Goal: Transaction & Acquisition: Book appointment/travel/reservation

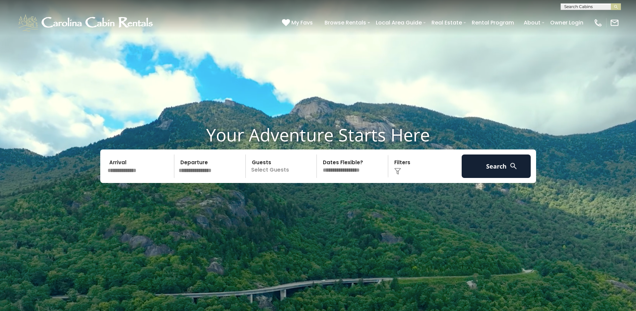
click at [133, 169] on input "text" at bounding box center [139, 166] width 69 height 23
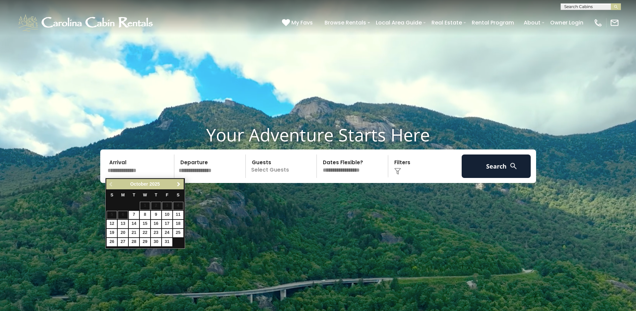
click at [179, 184] on span "Next" at bounding box center [178, 184] width 5 height 5
click at [167, 235] on link "23" at bounding box center [167, 233] width 10 height 8
type input "*******"
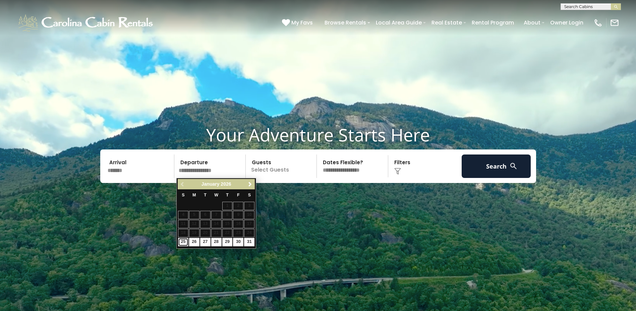
click at [186, 242] on link "25" at bounding box center [183, 242] width 10 height 8
type input "*******"
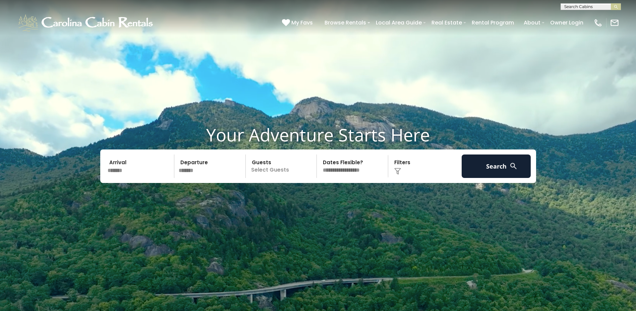
click at [272, 169] on p "Select Guests" at bounding box center [282, 166] width 69 height 23
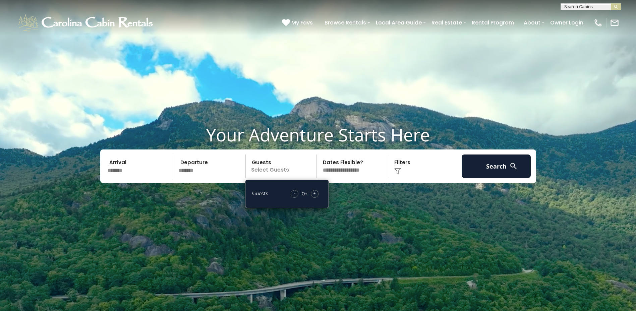
click at [314, 193] on span "+" at bounding box center [314, 193] width 3 height 7
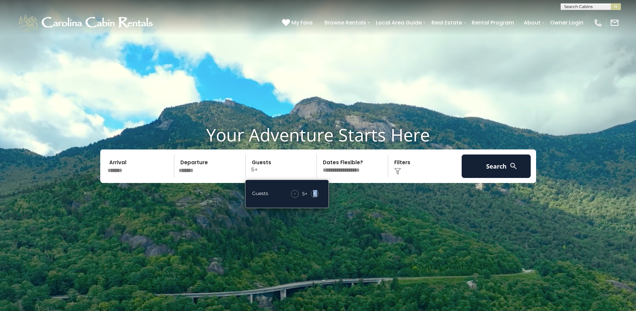
click at [314, 193] on span "+" at bounding box center [314, 193] width 3 height 7
click at [351, 171] on select "**********" at bounding box center [353, 166] width 69 height 23
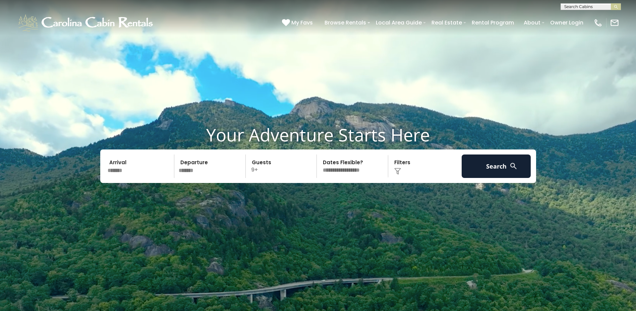
click at [395, 171] on img at bounding box center [397, 171] width 7 height 7
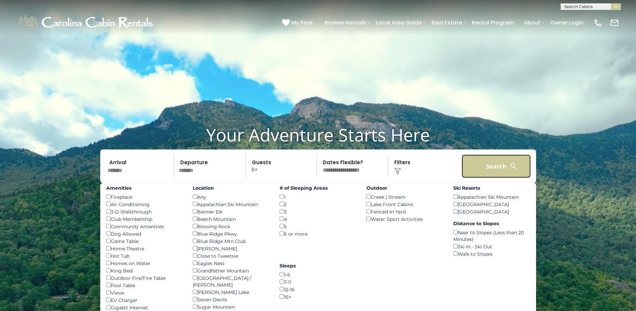
click at [481, 170] on button "Search" at bounding box center [496, 166] width 69 height 23
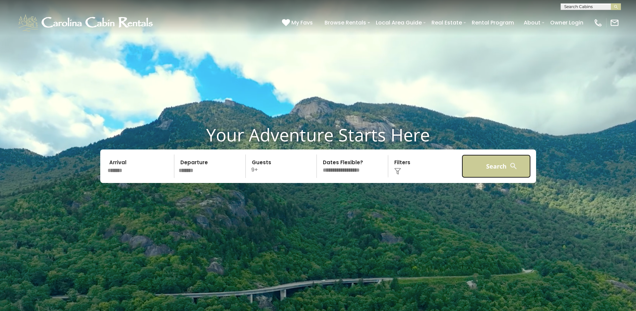
click at [504, 165] on button "Search" at bounding box center [496, 166] width 69 height 23
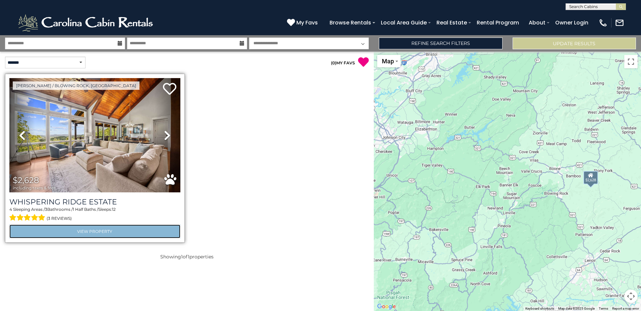
click at [131, 225] on link "View Property" at bounding box center [94, 232] width 171 height 14
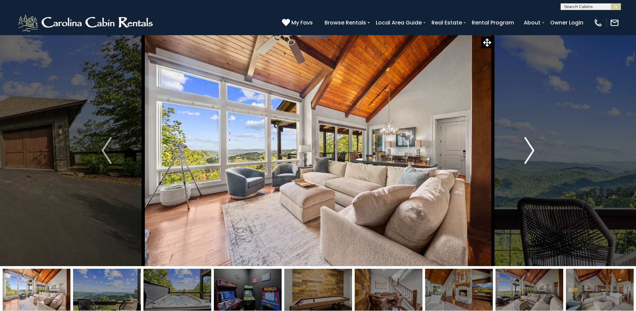
click at [528, 162] on img "Next" at bounding box center [530, 150] width 10 height 27
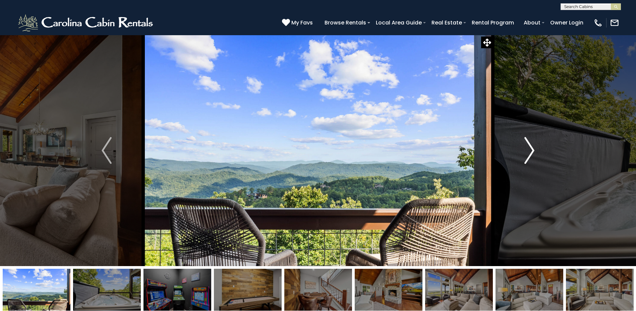
click at [528, 162] on img "Next" at bounding box center [530, 150] width 10 height 27
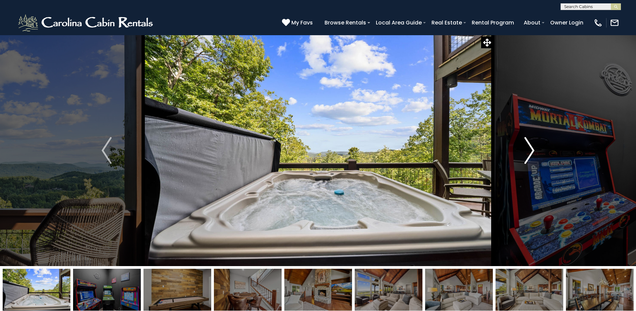
click at [528, 162] on img "Next" at bounding box center [530, 150] width 10 height 27
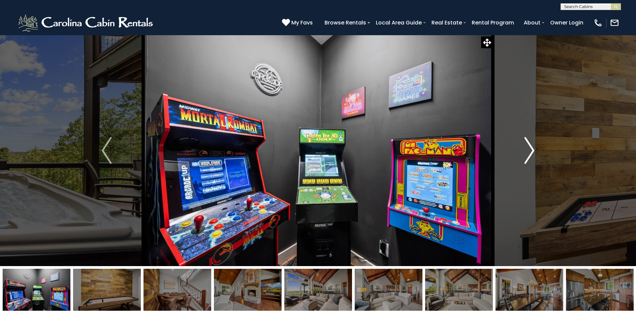
click at [528, 162] on img "Next" at bounding box center [530, 150] width 10 height 27
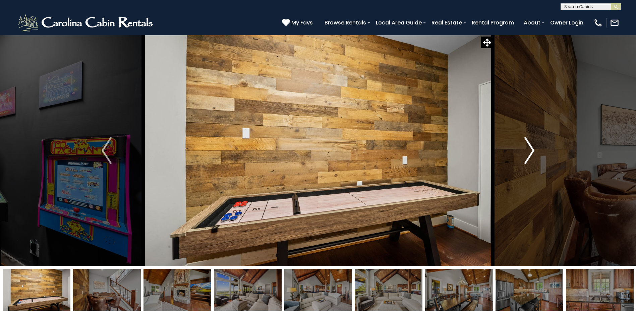
click at [528, 162] on img "Next" at bounding box center [530, 150] width 10 height 27
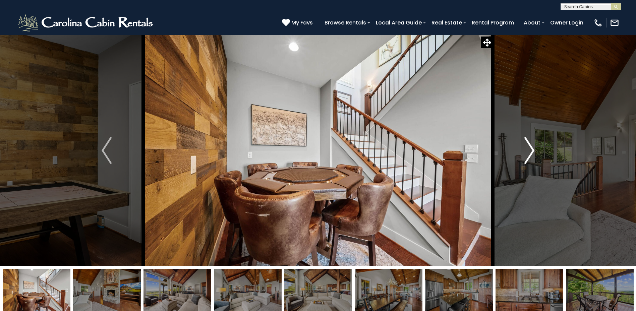
click at [528, 162] on img "Next" at bounding box center [530, 150] width 10 height 27
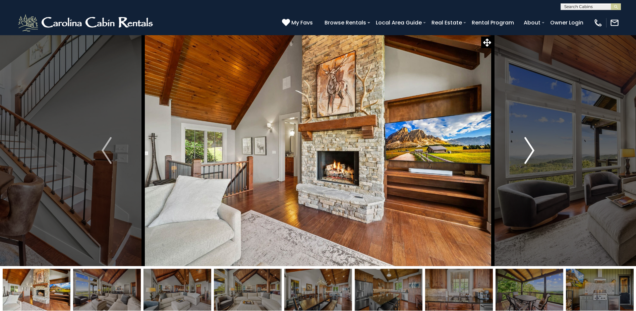
click at [528, 162] on img "Next" at bounding box center [530, 150] width 10 height 27
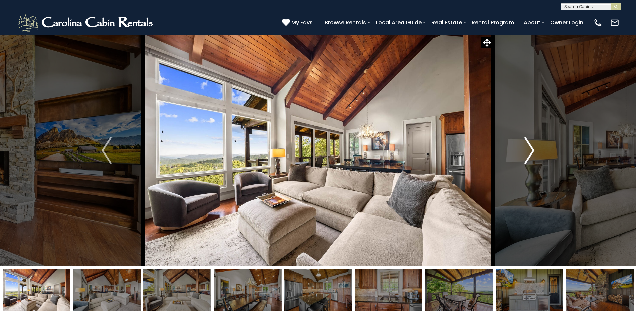
click at [528, 162] on img "Next" at bounding box center [530, 150] width 10 height 27
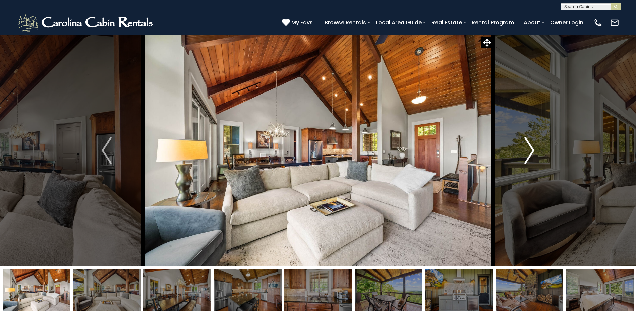
click at [528, 162] on img "Next" at bounding box center [530, 150] width 10 height 27
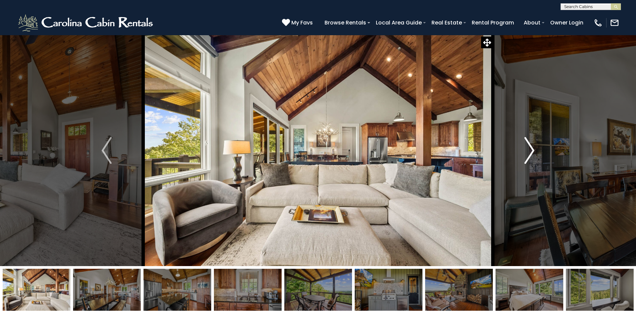
click at [528, 162] on img "Next" at bounding box center [530, 150] width 10 height 27
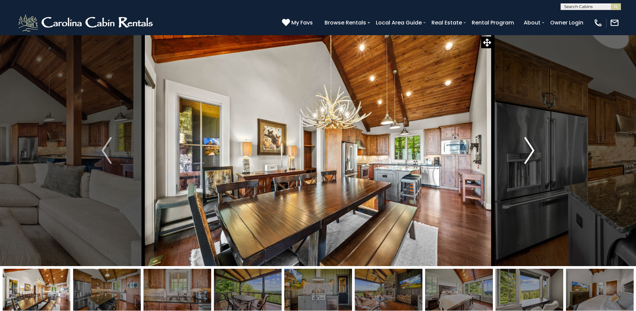
click at [528, 162] on img "Next" at bounding box center [530, 150] width 10 height 27
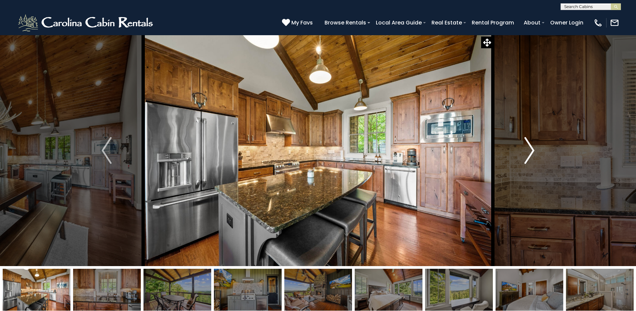
click at [528, 162] on img "Next" at bounding box center [530, 150] width 10 height 27
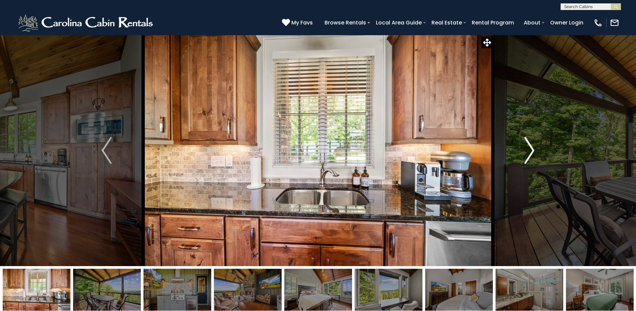
click at [528, 162] on img "Next" at bounding box center [530, 150] width 10 height 27
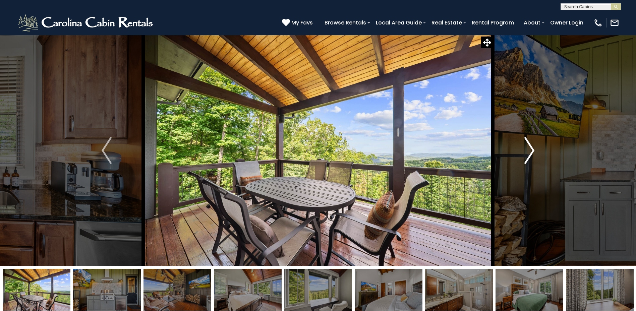
click at [528, 162] on img "Next" at bounding box center [530, 150] width 10 height 27
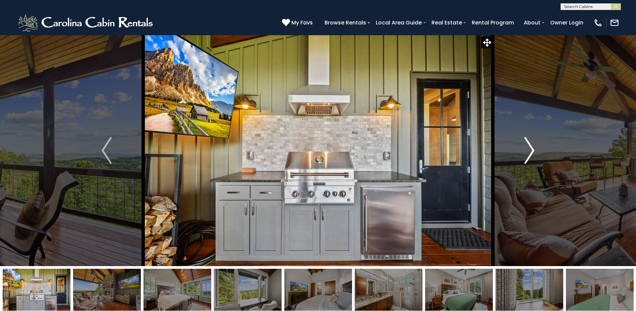
click at [528, 162] on img "Next" at bounding box center [530, 150] width 10 height 27
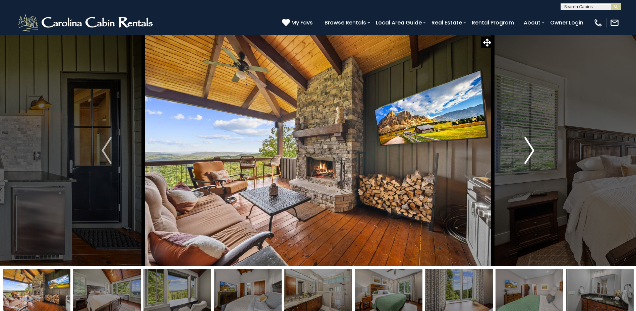
click at [528, 162] on img "Next" at bounding box center [530, 150] width 10 height 27
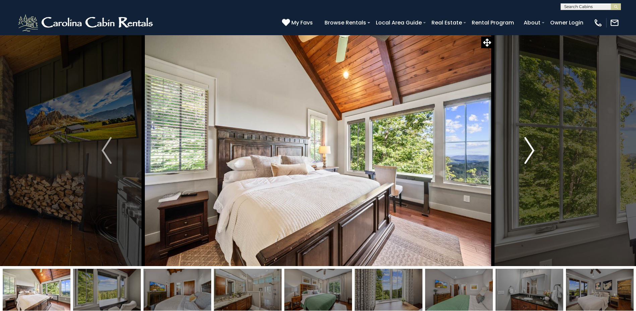
click at [528, 162] on img "Next" at bounding box center [530, 150] width 10 height 27
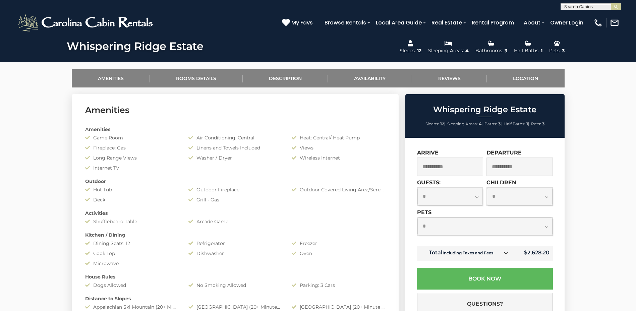
scroll to position [268, 0]
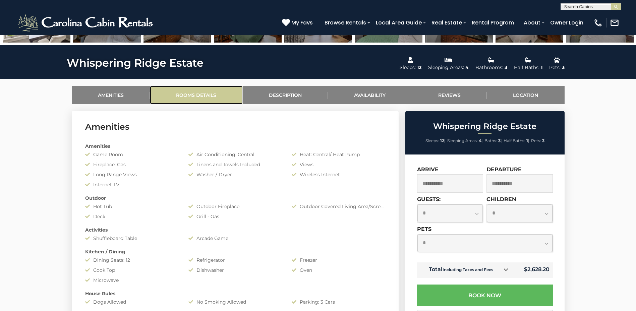
click at [181, 96] on link "Rooms Details" at bounding box center [196, 95] width 93 height 18
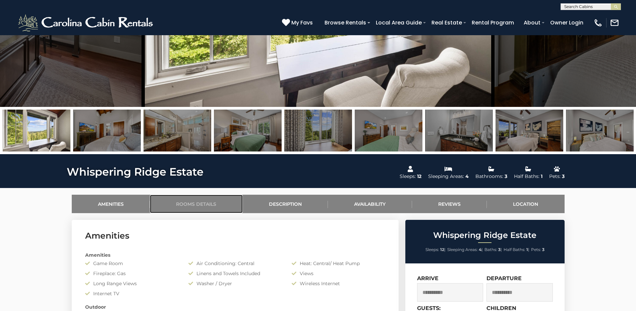
scroll to position [148, 0]
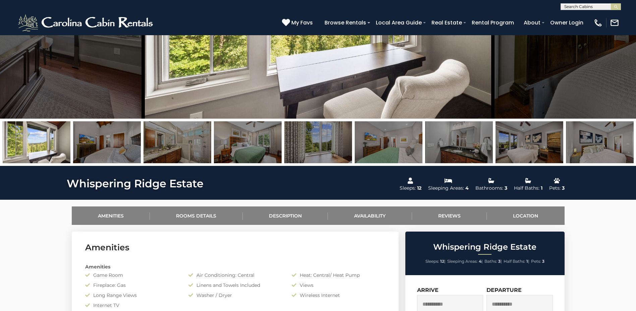
click at [583, 142] on img at bounding box center [600, 142] width 68 height 42
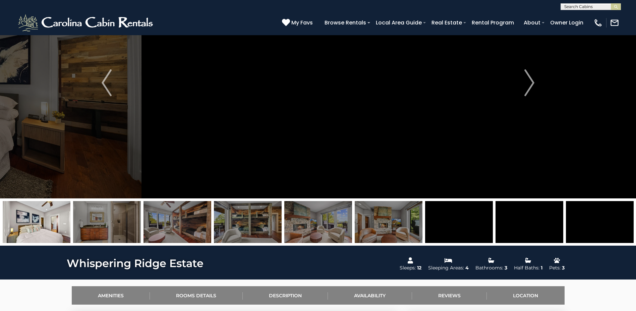
scroll to position [47, 0]
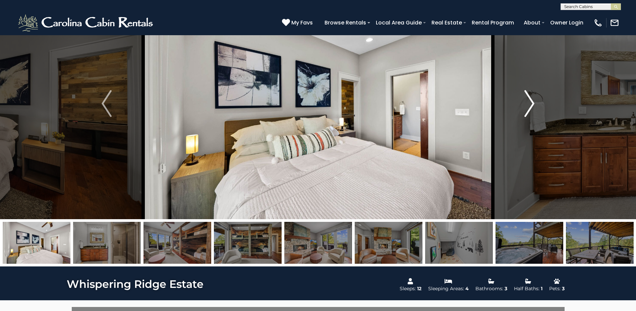
click at [529, 108] on img "Next" at bounding box center [530, 103] width 10 height 27
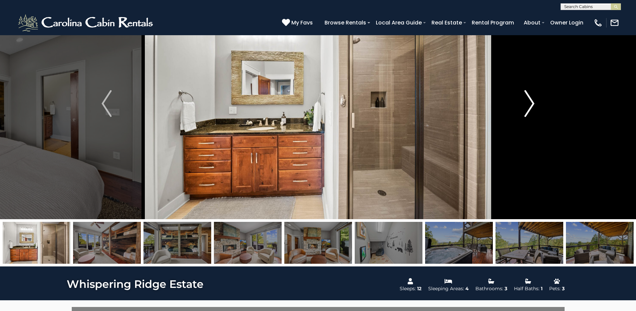
click at [529, 108] on img "Next" at bounding box center [530, 103] width 10 height 27
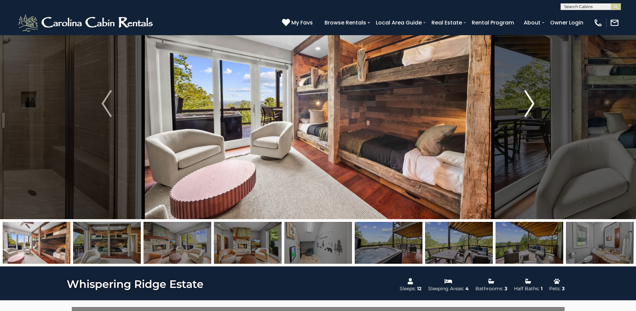
click at [529, 108] on img "Next" at bounding box center [530, 103] width 10 height 27
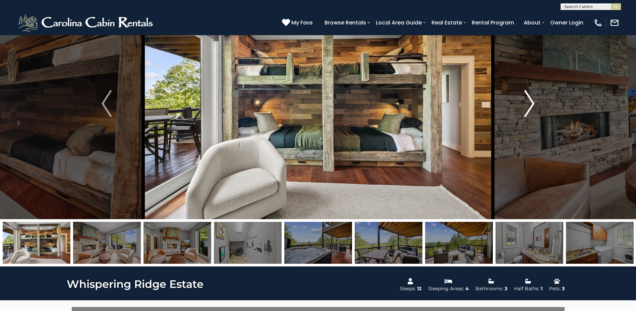
click at [529, 108] on img "Next" at bounding box center [530, 103] width 10 height 27
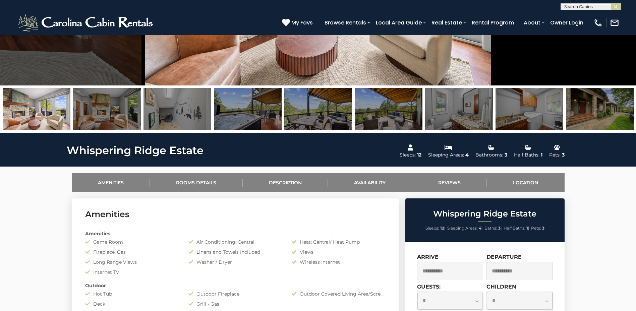
scroll to position [181, 0]
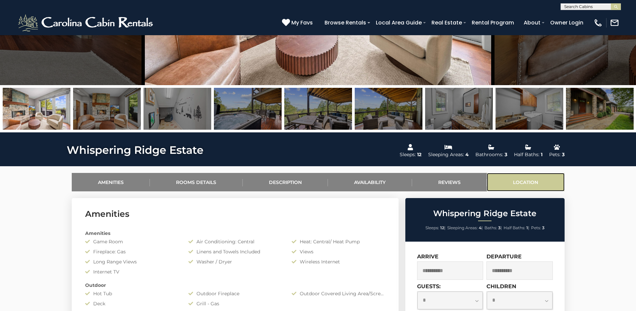
click at [526, 184] on link "Location" at bounding box center [526, 182] width 78 height 18
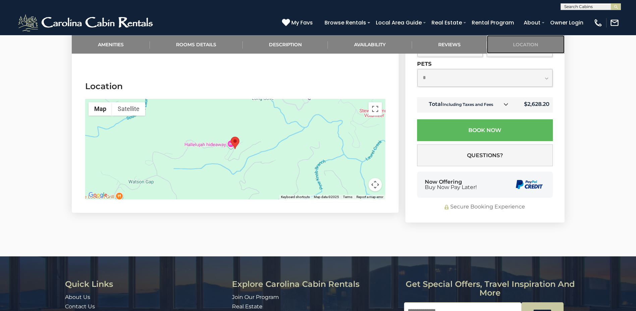
scroll to position [1755, 0]
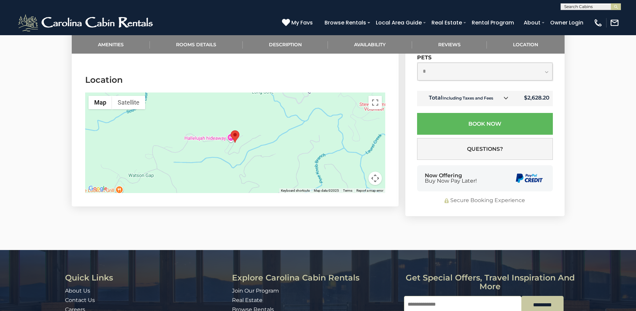
click at [276, 146] on div at bounding box center [235, 143] width 300 height 101
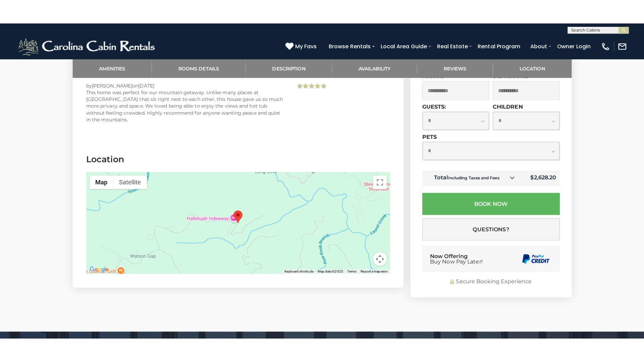
scroll to position [1688, 0]
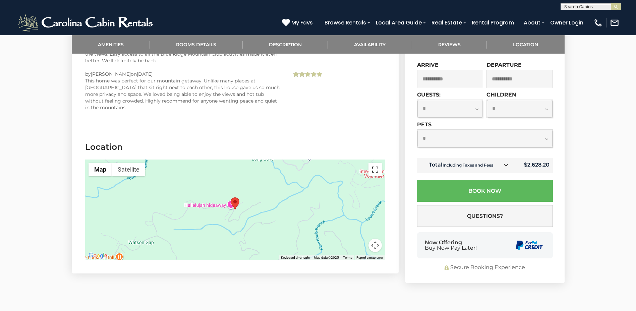
click at [375, 163] on button "Toggle fullscreen view" at bounding box center [375, 169] width 13 height 13
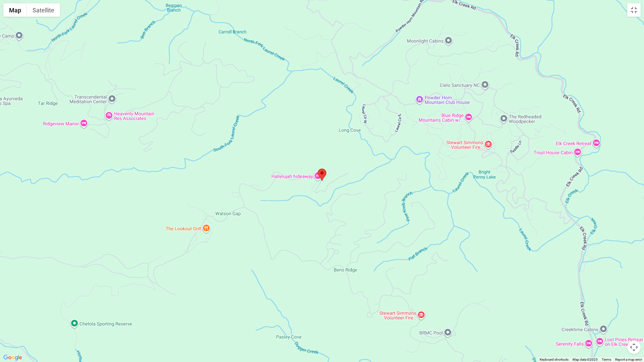
click at [294, 253] on div at bounding box center [322, 181] width 644 height 362
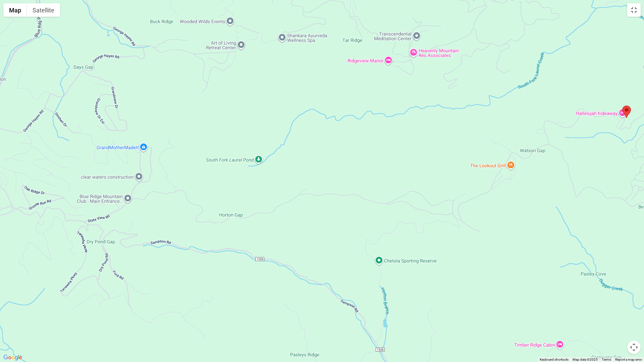
drag, startPoint x: 282, startPoint y: 247, endPoint x: 589, endPoint y: 183, distance: 314.0
click at [589, 183] on div at bounding box center [322, 181] width 644 height 362
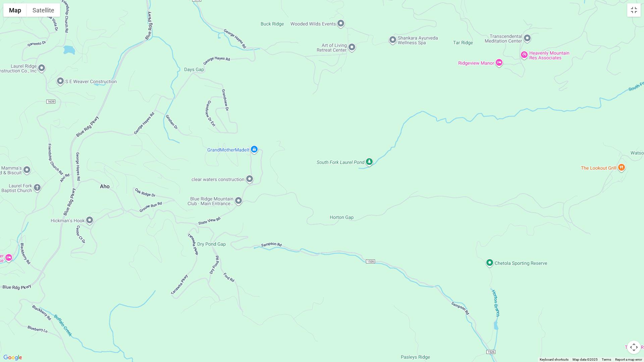
drag, startPoint x: 261, startPoint y: 201, endPoint x: 373, endPoint y: 203, distance: 112.1
click at [373, 203] on div at bounding box center [322, 181] width 644 height 362
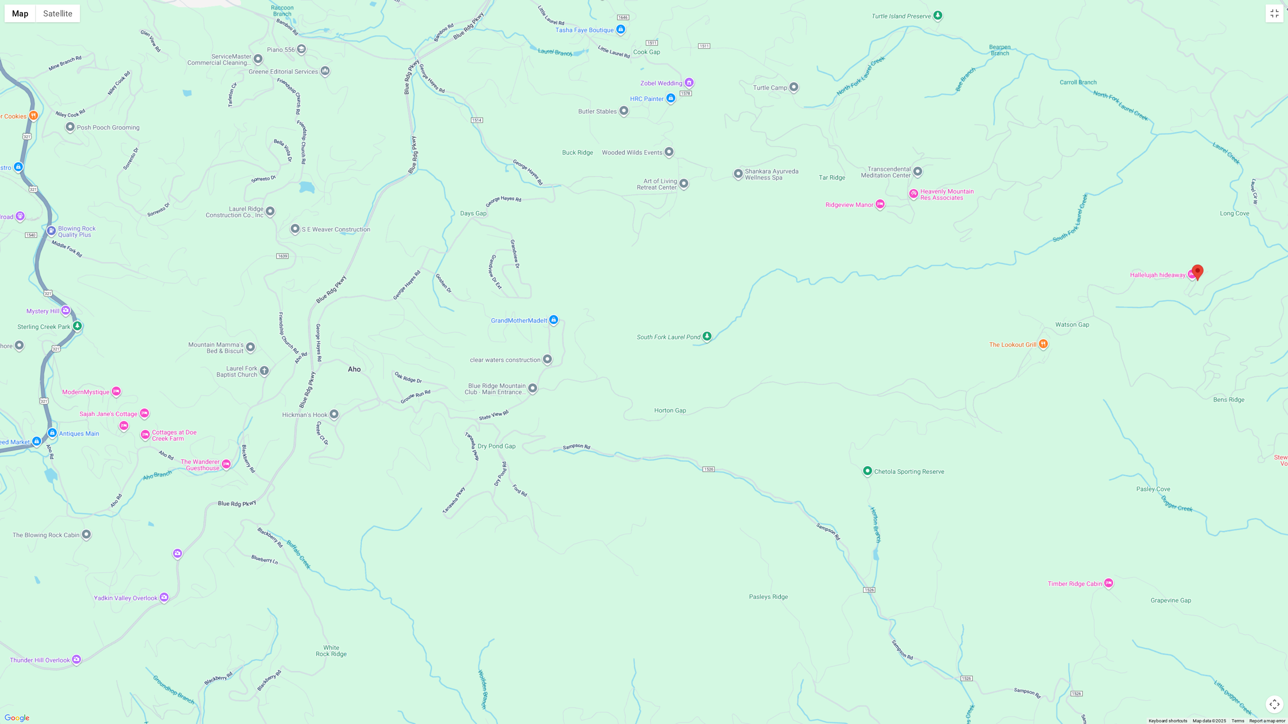
scroll to position [1411, 0]
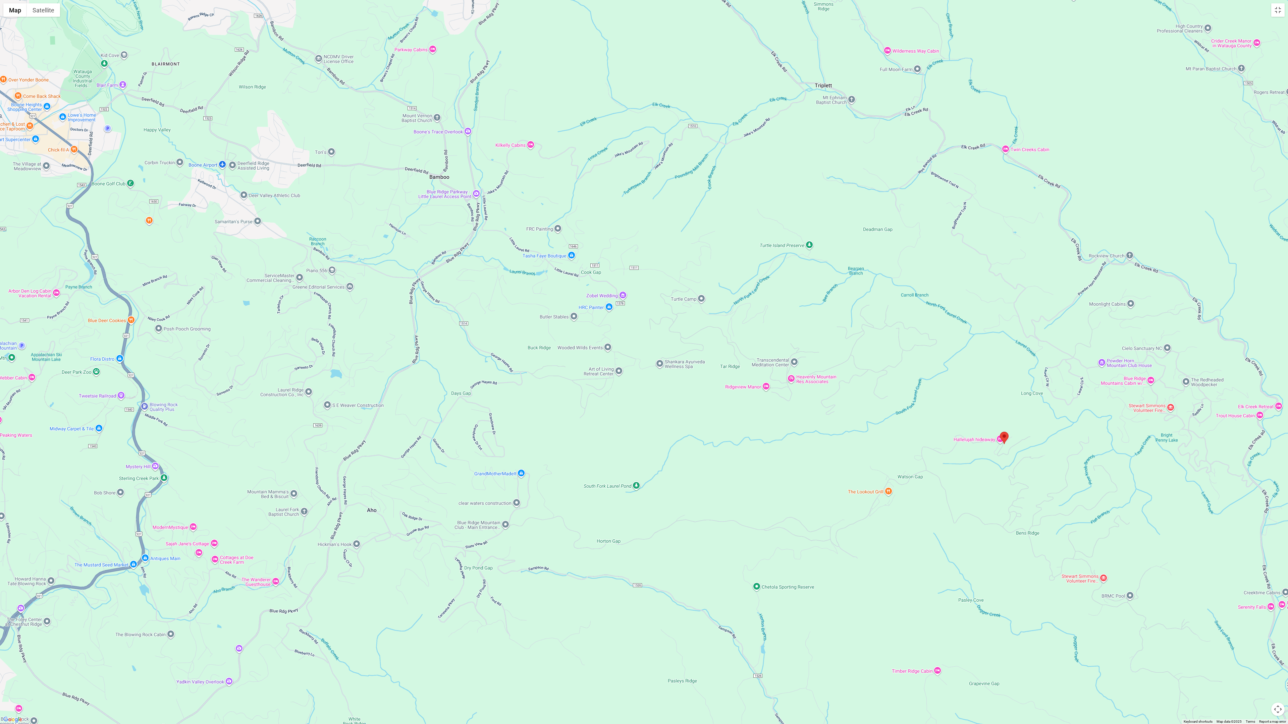
drag, startPoint x: 657, startPoint y: 418, endPoint x: 602, endPoint y: 563, distance: 155.0
click at [602, 311] on div at bounding box center [644, 362] width 1288 height 724
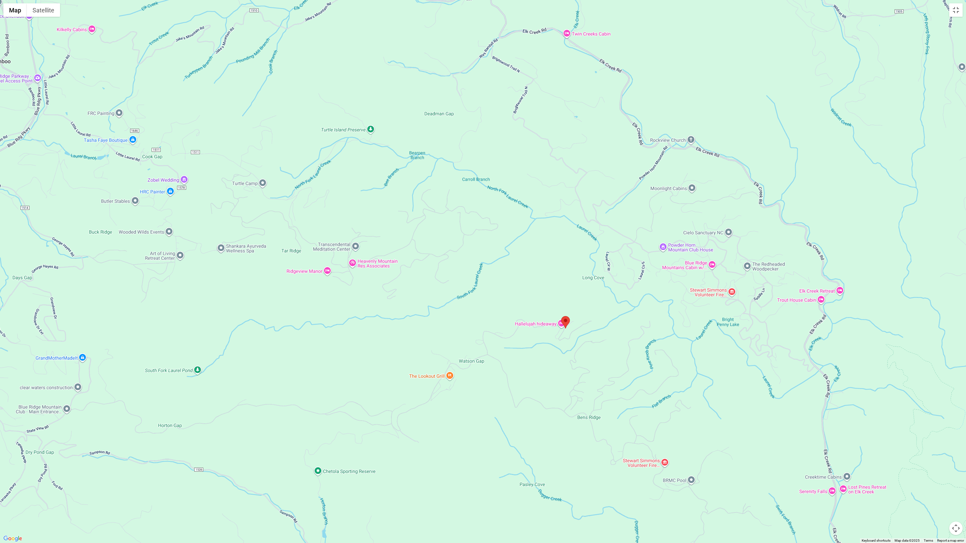
drag, startPoint x: 576, startPoint y: 373, endPoint x: 364, endPoint y: 324, distance: 217.2
click at [299, 311] on div at bounding box center [483, 271] width 966 height 543
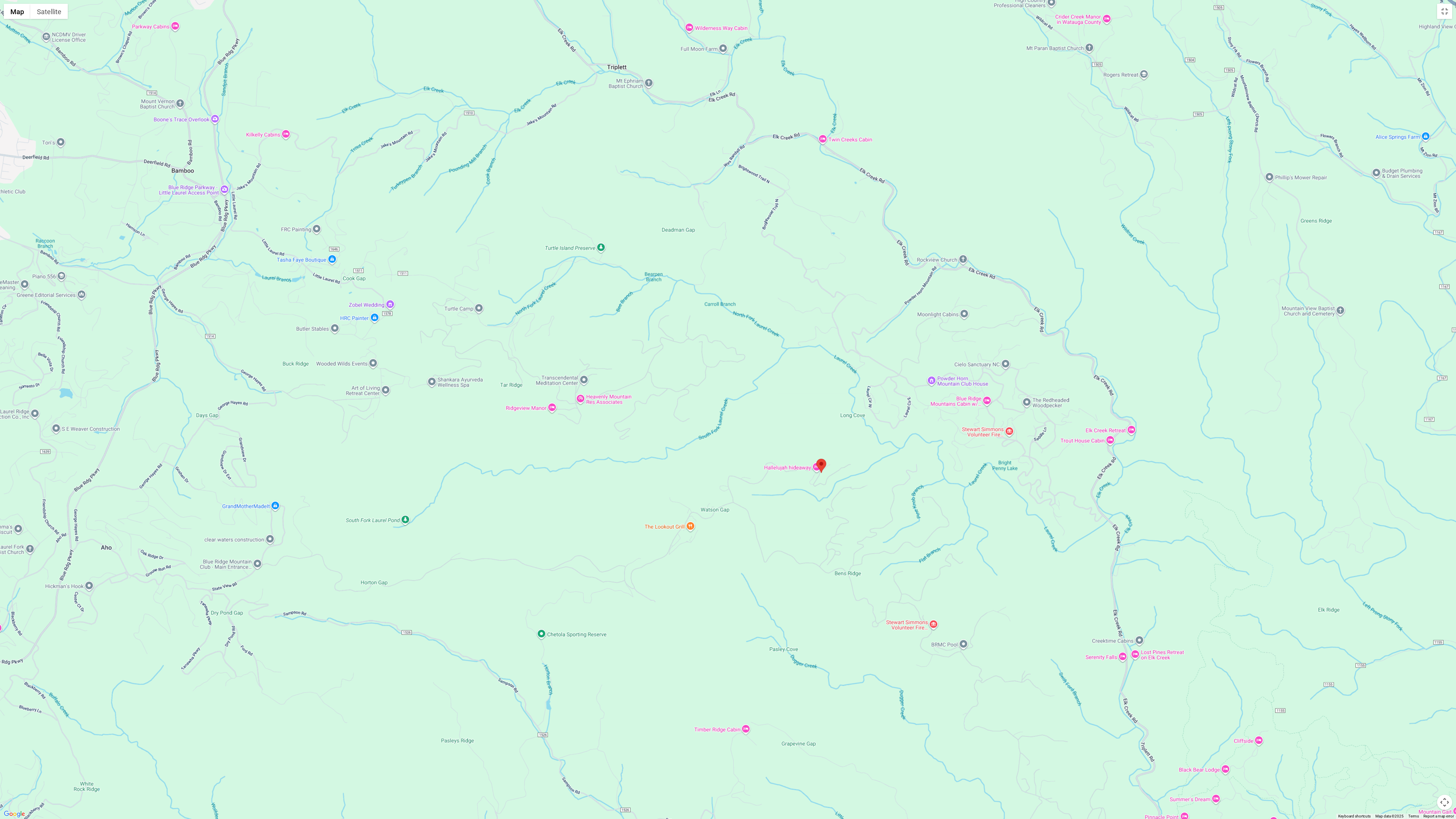
scroll to position [792, 0]
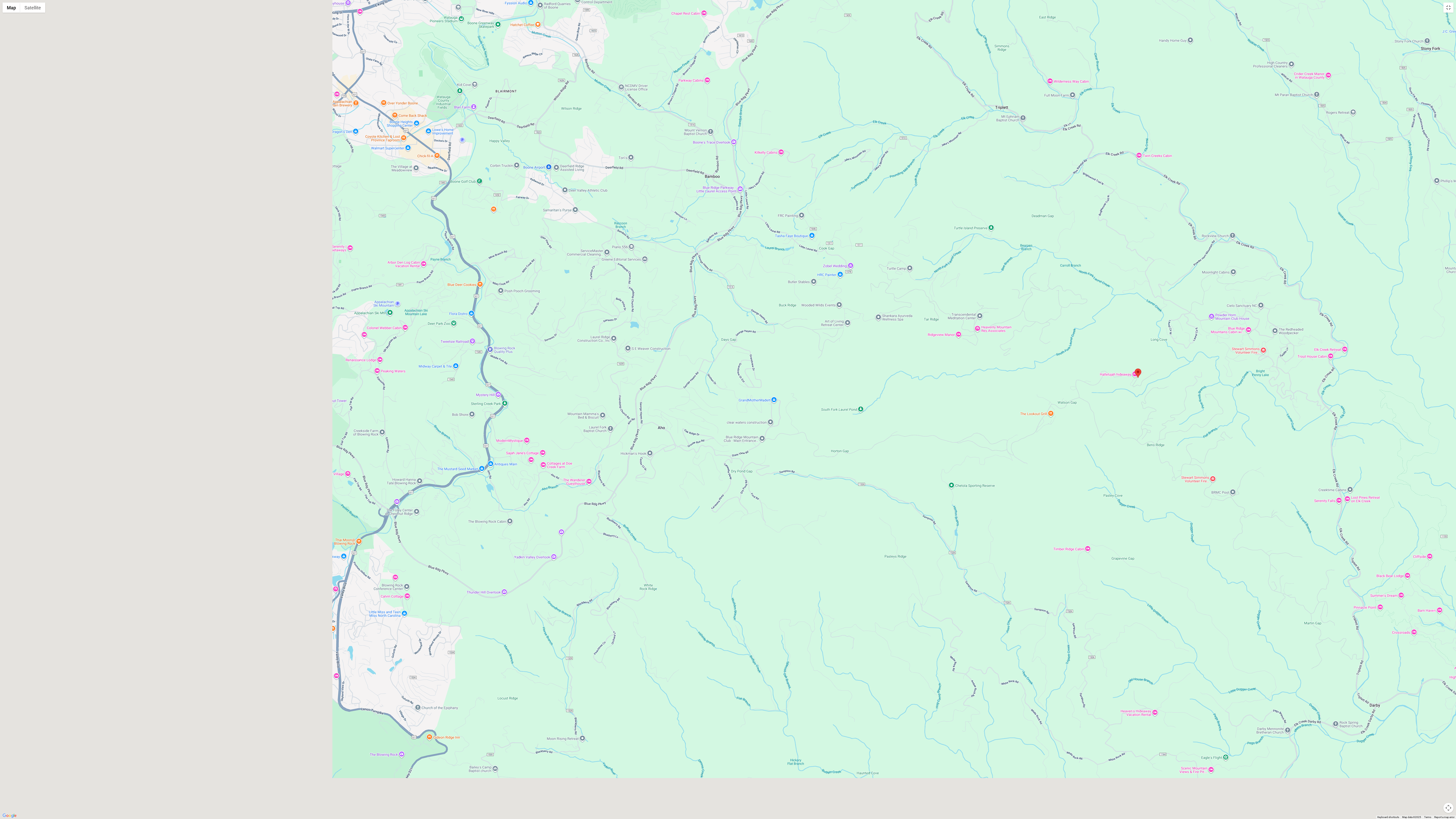
drag, startPoint x: 725, startPoint y: 635, endPoint x: 1090, endPoint y: 561, distance: 372.4
click at [479, 234] on div at bounding box center [728, 409] width 1456 height 819
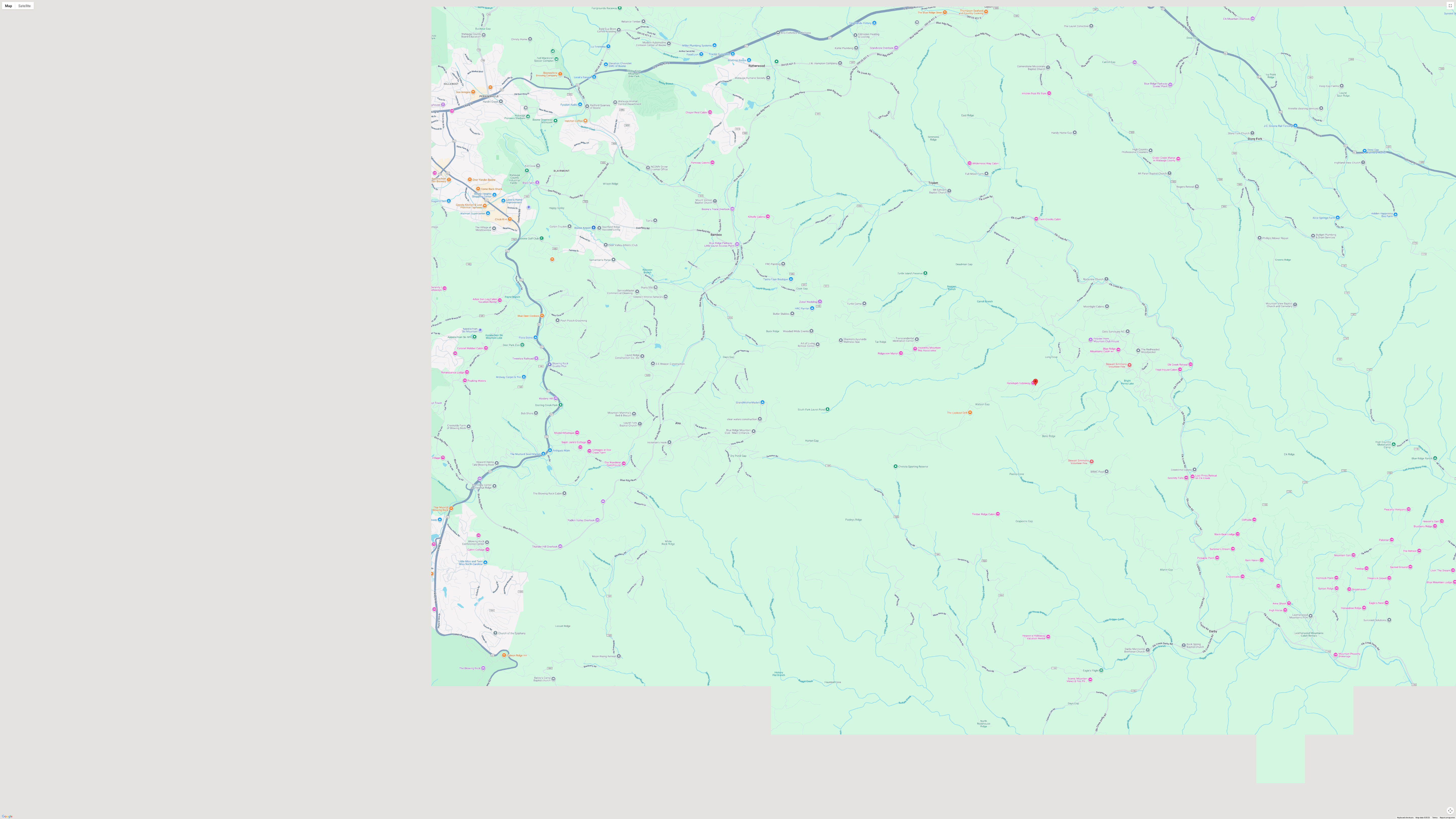
scroll to position [521, 0]
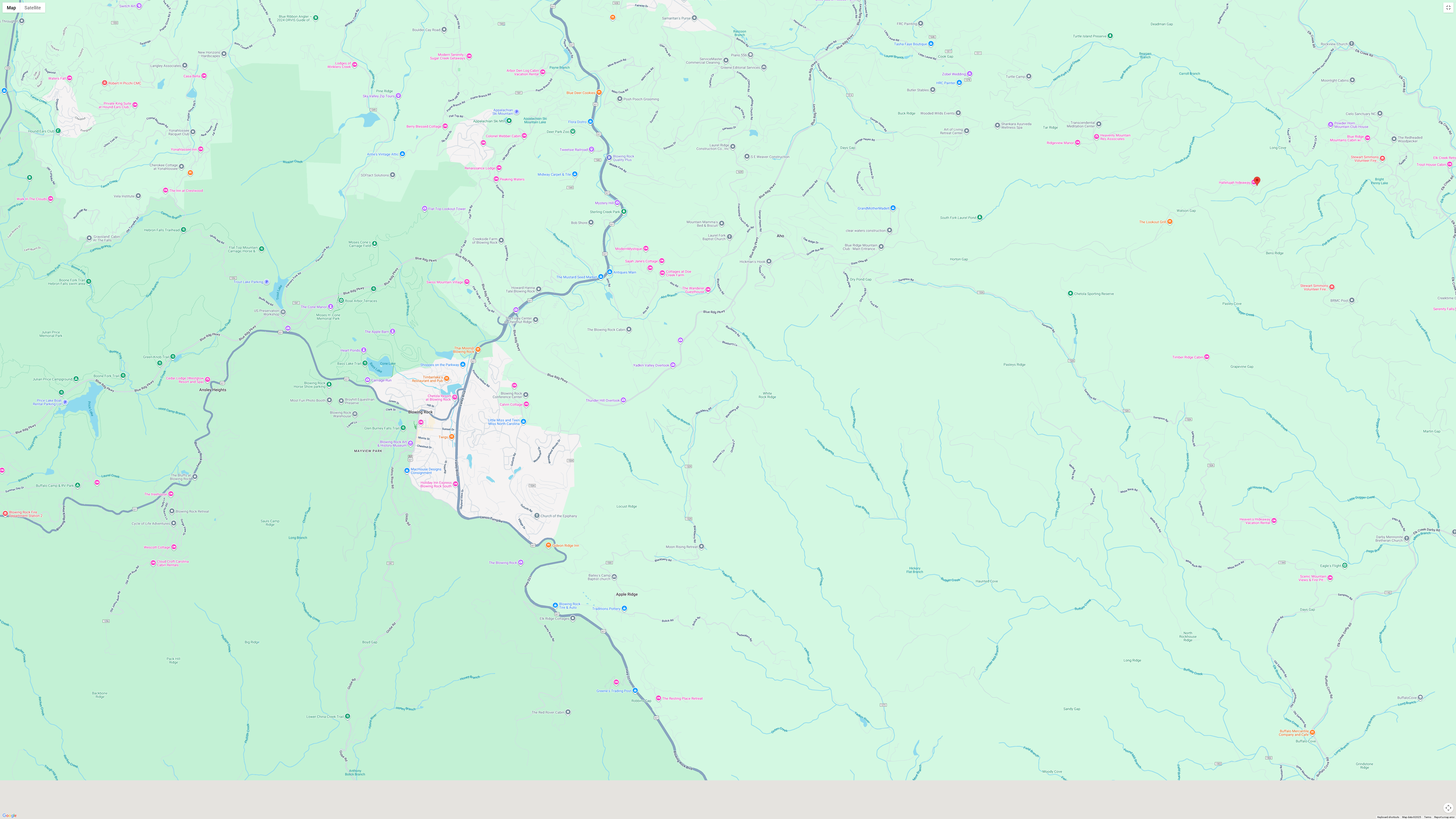
drag, startPoint x: 408, startPoint y: 566, endPoint x: 527, endPoint y: 374, distance: 225.9
click at [479, 234] on div at bounding box center [728, 409] width 1456 height 819
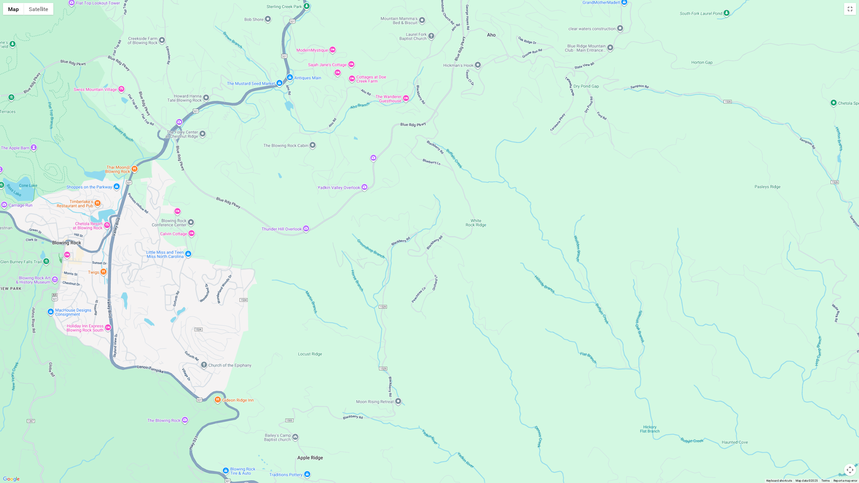
scroll to position [692, 0]
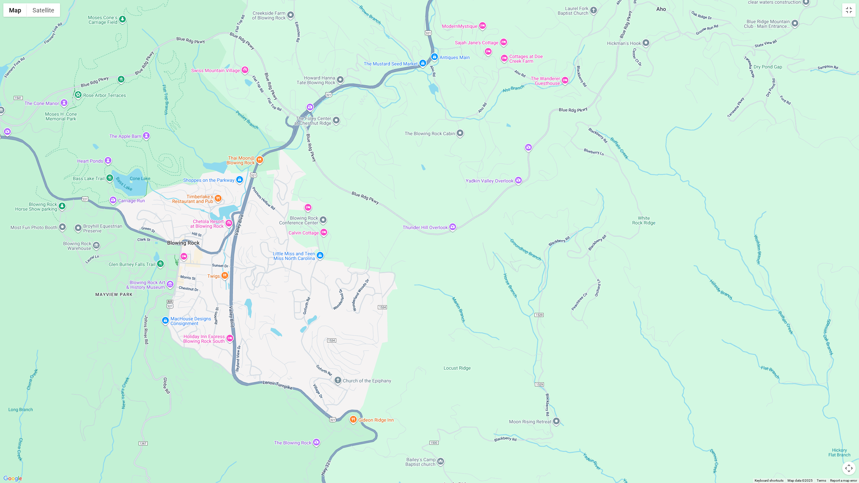
drag, startPoint x: 246, startPoint y: 253, endPoint x: 408, endPoint y: 253, distance: 162.7
click at [408, 253] on div at bounding box center [429, 241] width 859 height 483
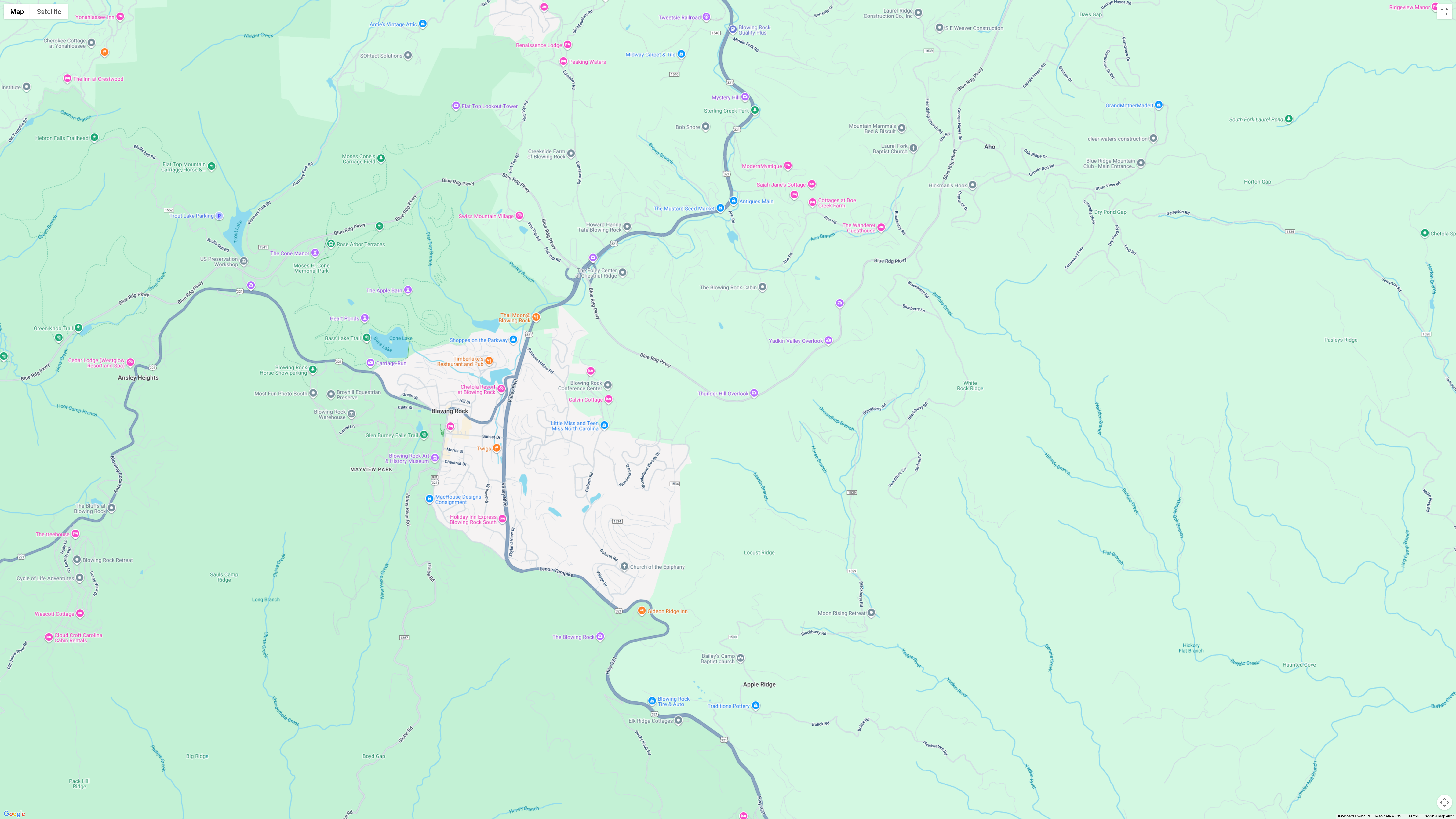
scroll to position [391, 0]
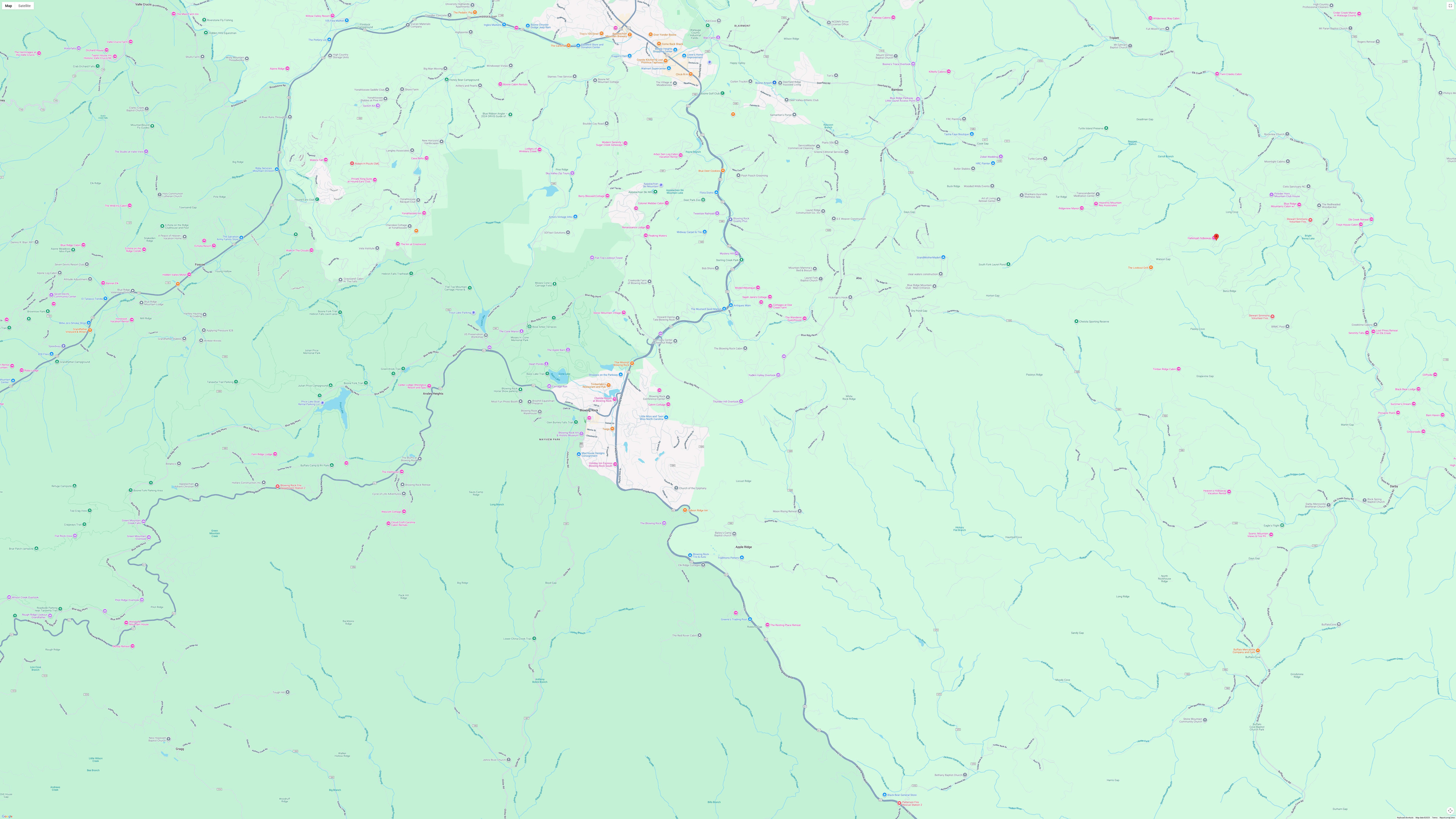
click at [359, 176] on div at bounding box center [728, 409] width 1456 height 819
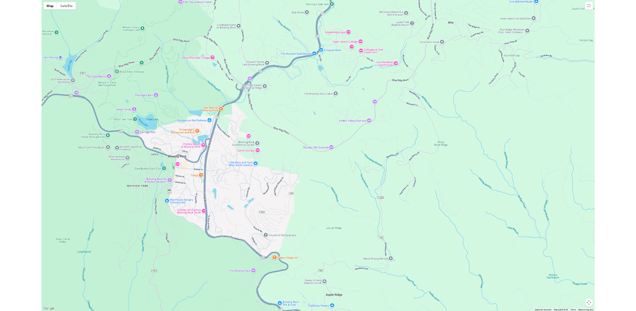
scroll to position [692, 0]
